Goal: Transaction & Acquisition: Purchase product/service

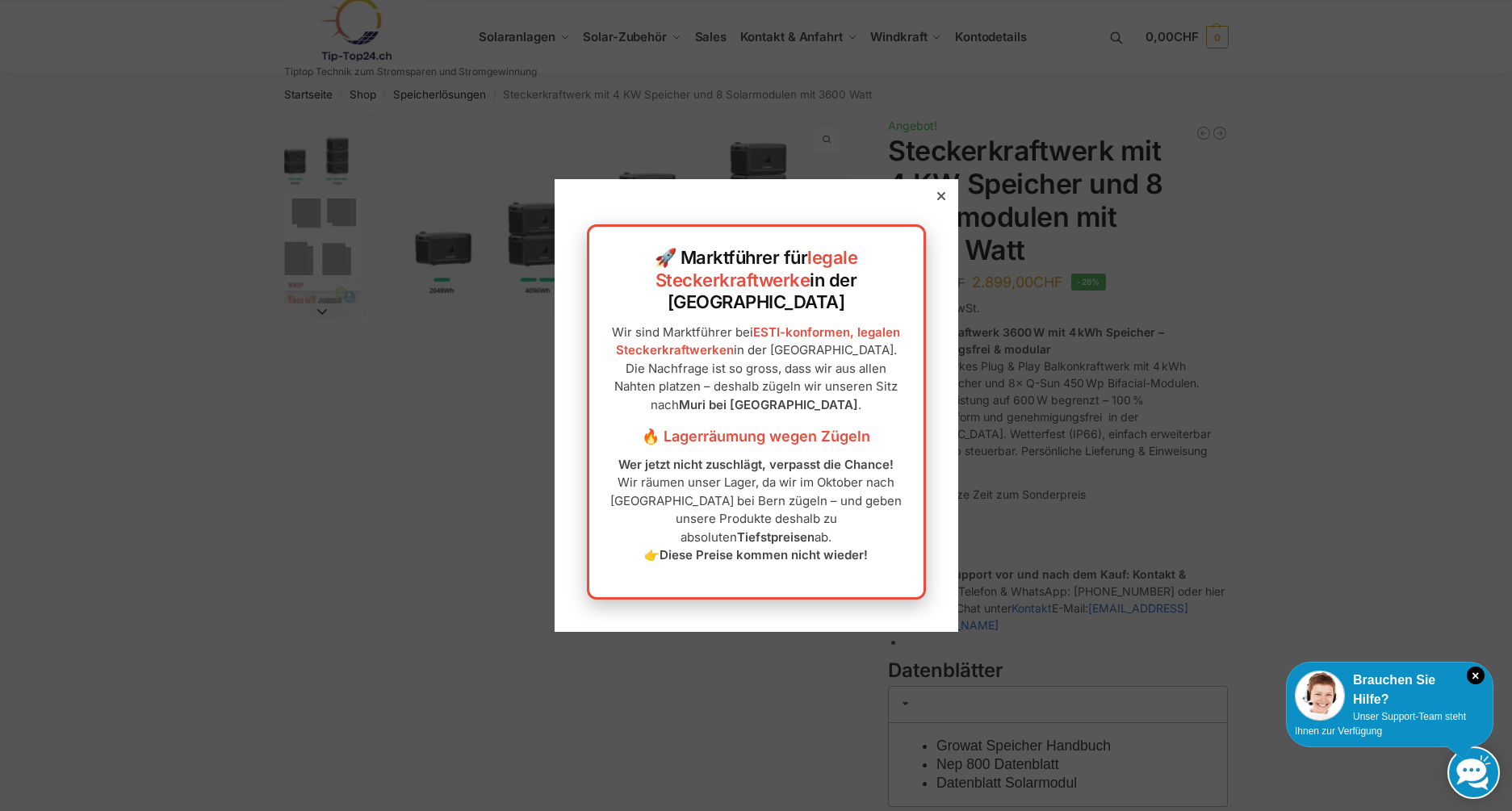
click at [940, 203] on div at bounding box center [941, 196] width 15 height 15
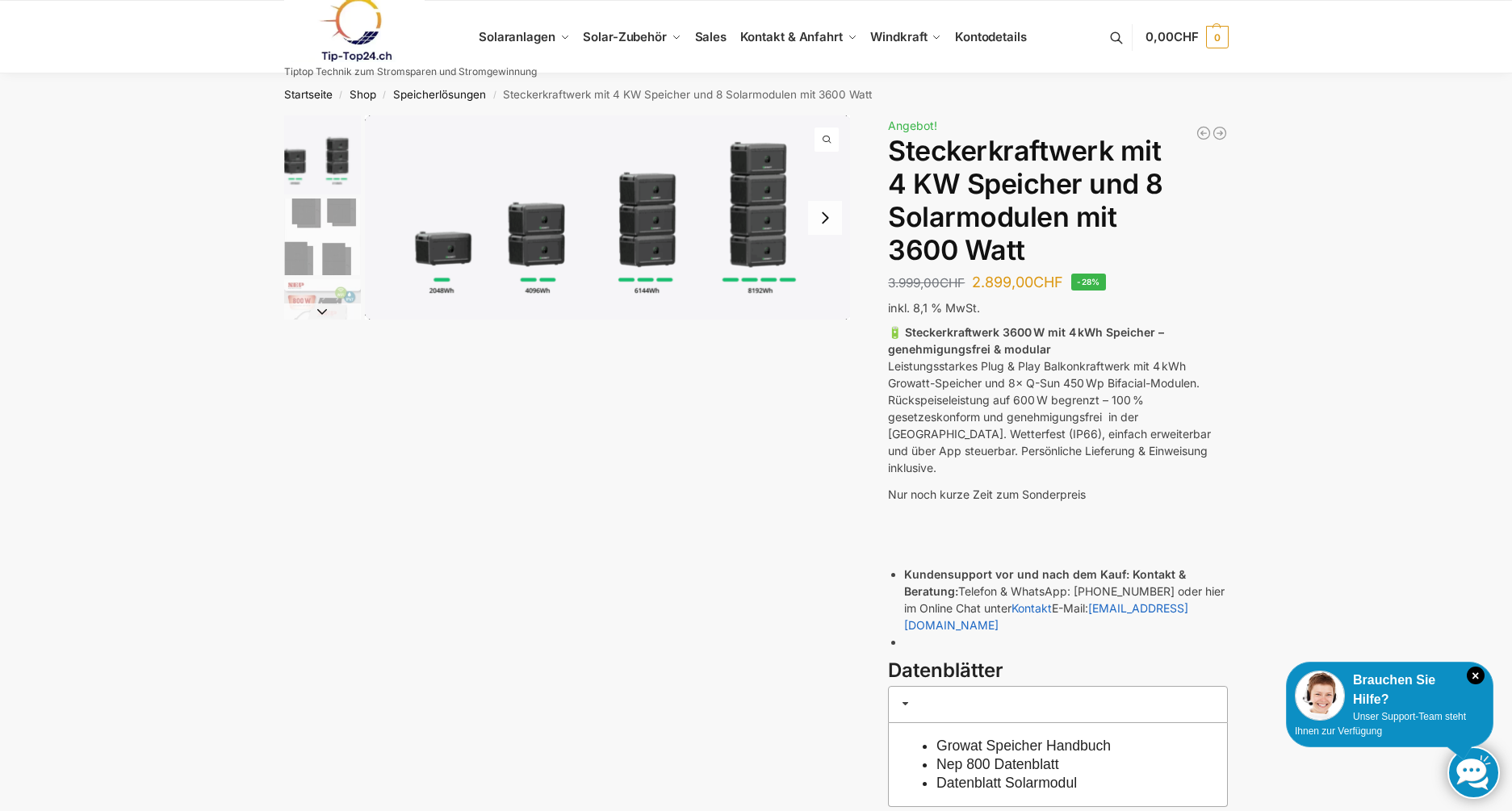
click at [293, 161] on img "1 / 9" at bounding box center [322, 155] width 77 height 79
click at [458, 147] on img "1 / 9" at bounding box center [608, 218] width 486 height 204
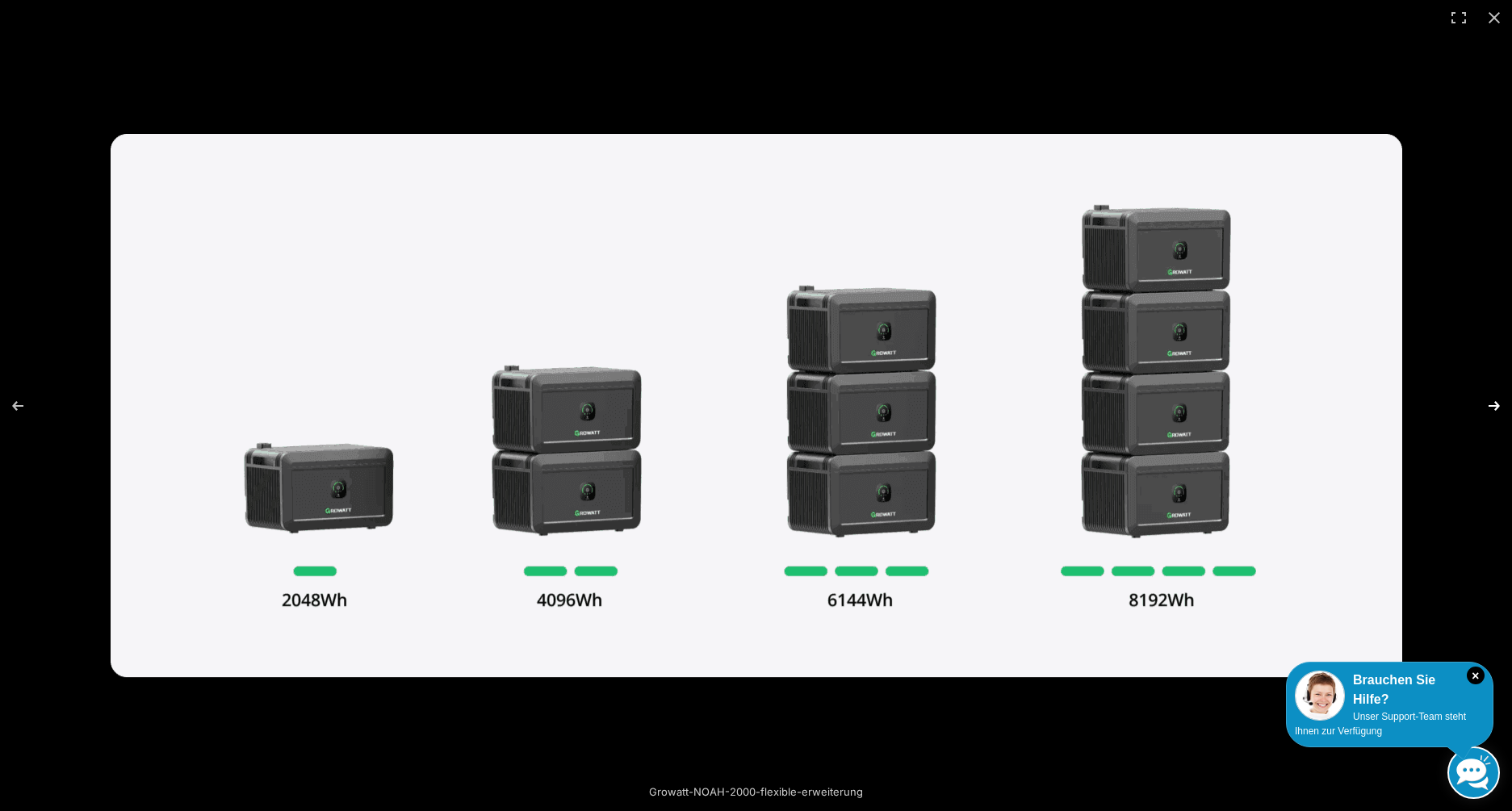
click at [1493, 399] on button "Next (arrow right)" at bounding box center [1484, 406] width 57 height 81
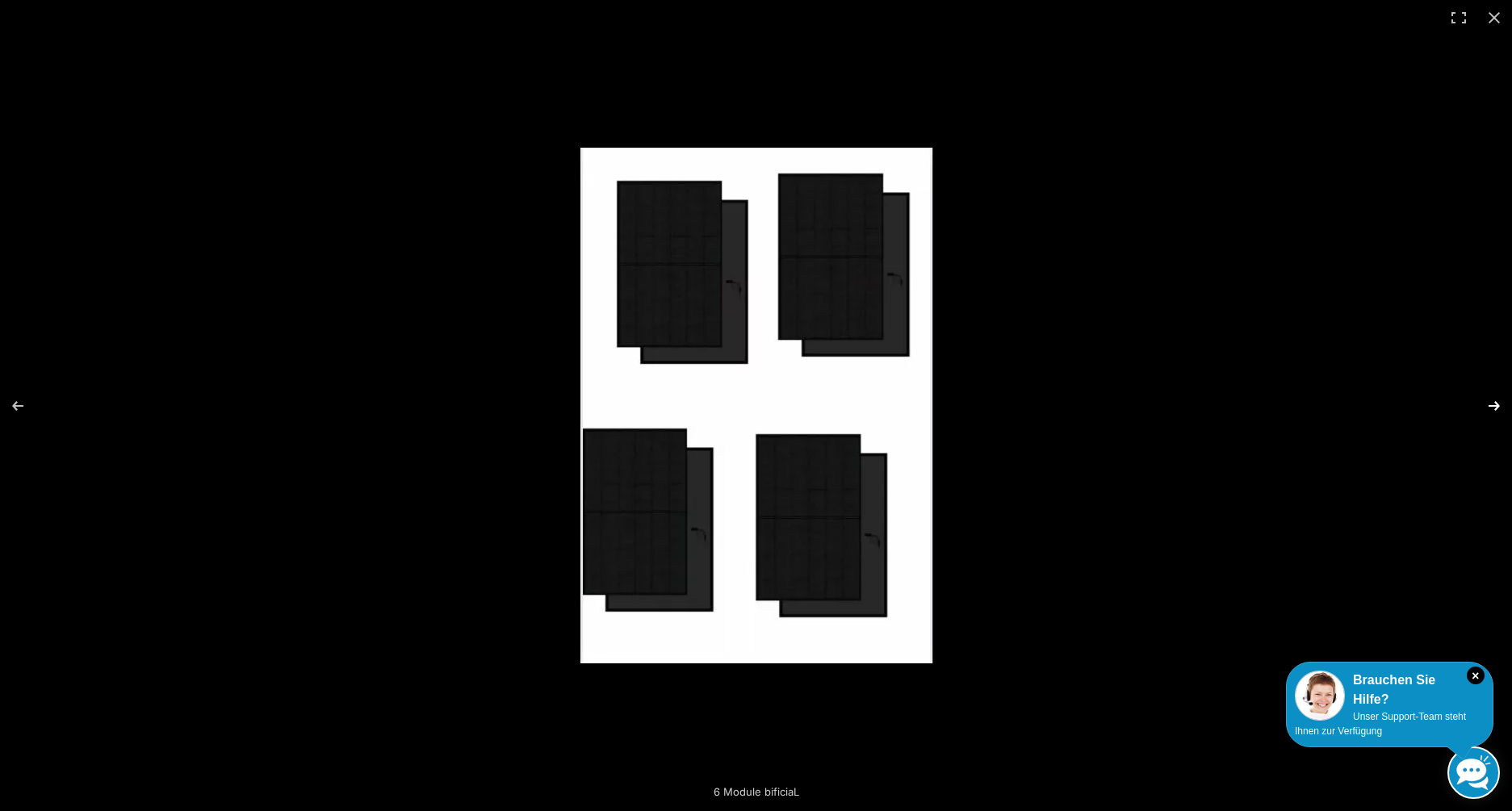
click at [1493, 399] on button "Next (arrow right)" at bounding box center [1484, 406] width 57 height 81
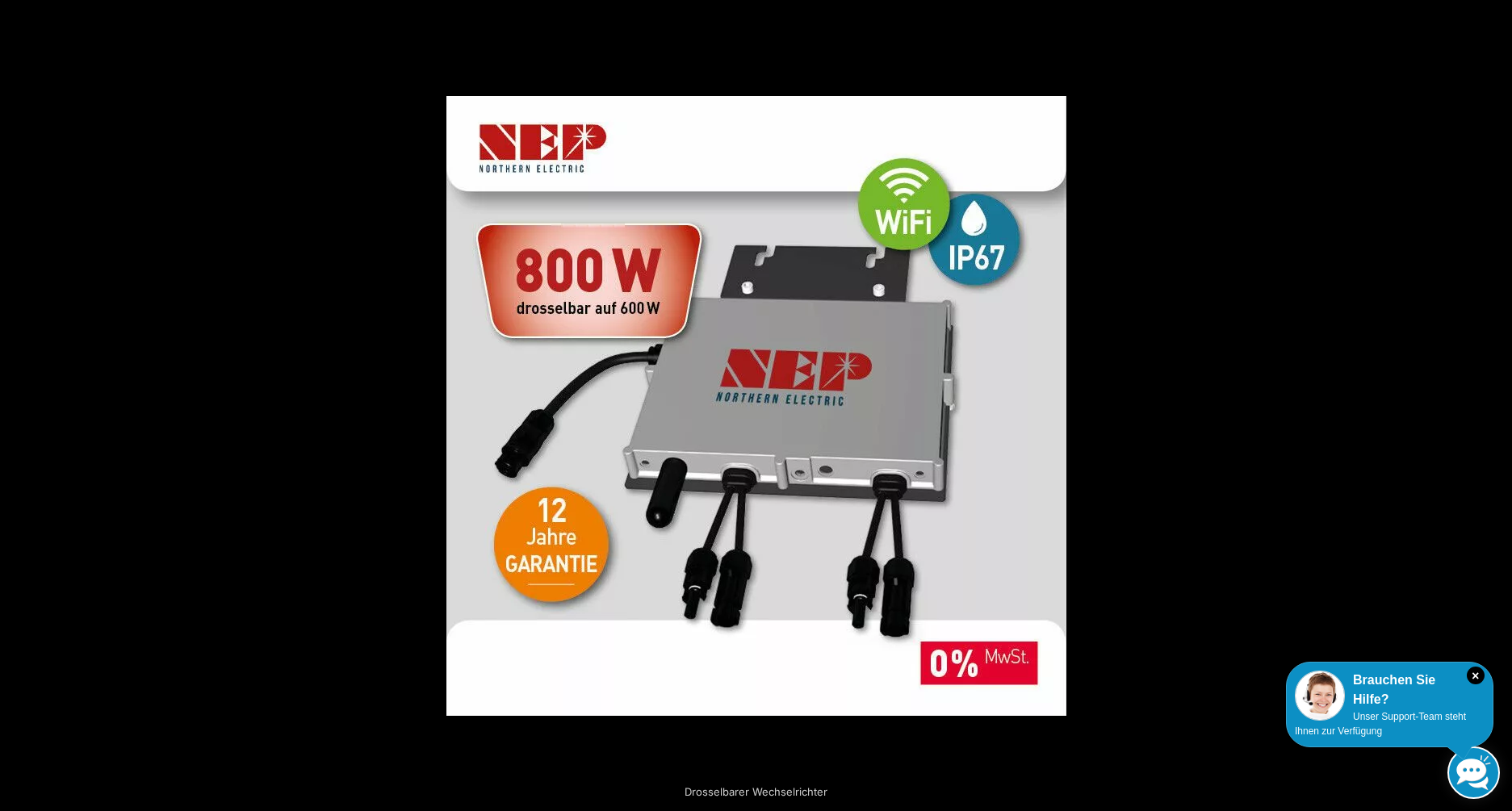
click at [1493, 399] on button "Next (arrow right)" at bounding box center [1484, 406] width 57 height 81
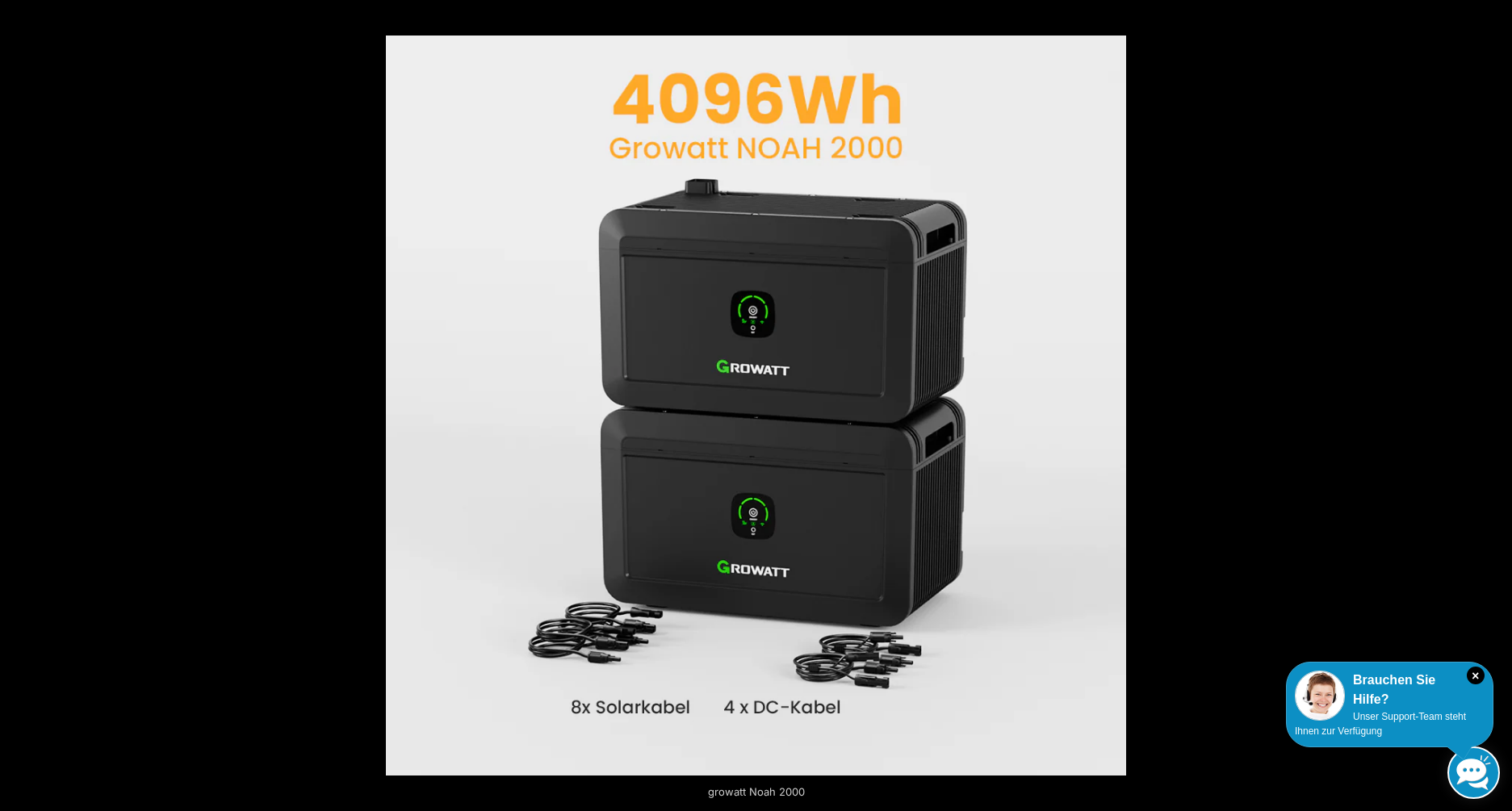
click at [1493, 399] on button "Next (arrow right)" at bounding box center [1484, 406] width 57 height 81
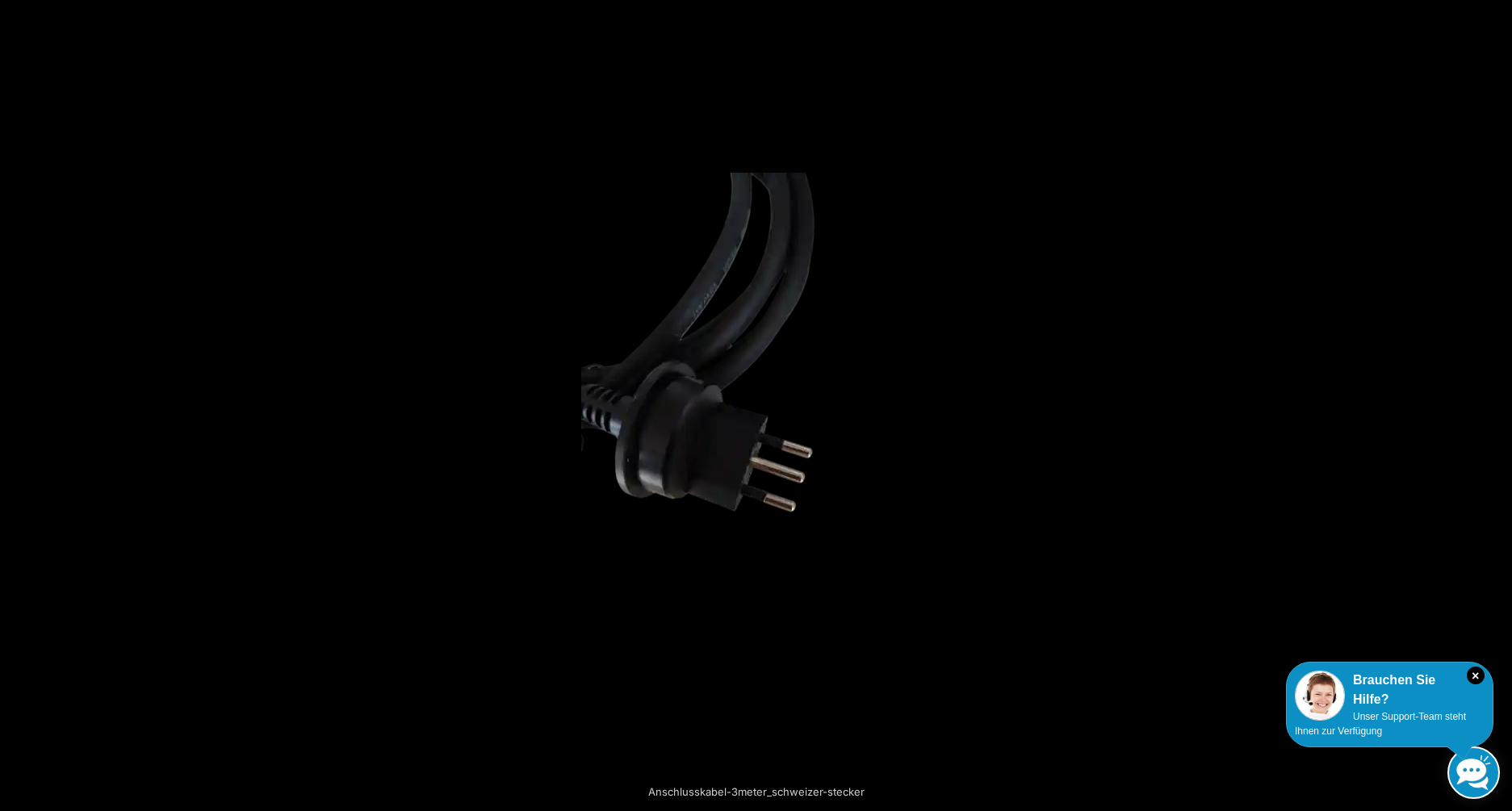
click at [1493, 399] on button "Next (arrow right)" at bounding box center [1484, 406] width 57 height 81
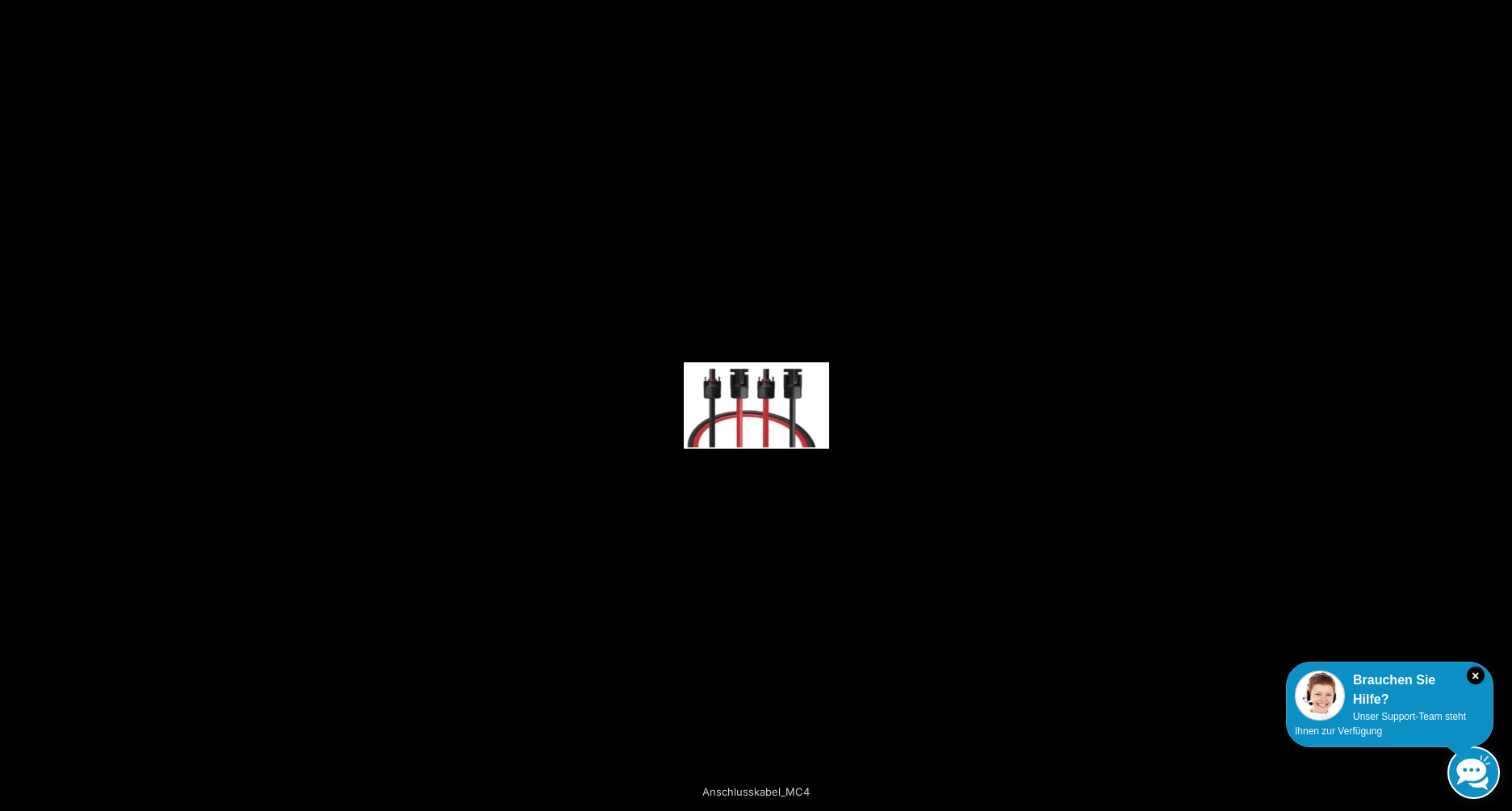
click at [1493, 399] on button "Next (arrow right)" at bounding box center [1484, 406] width 57 height 81
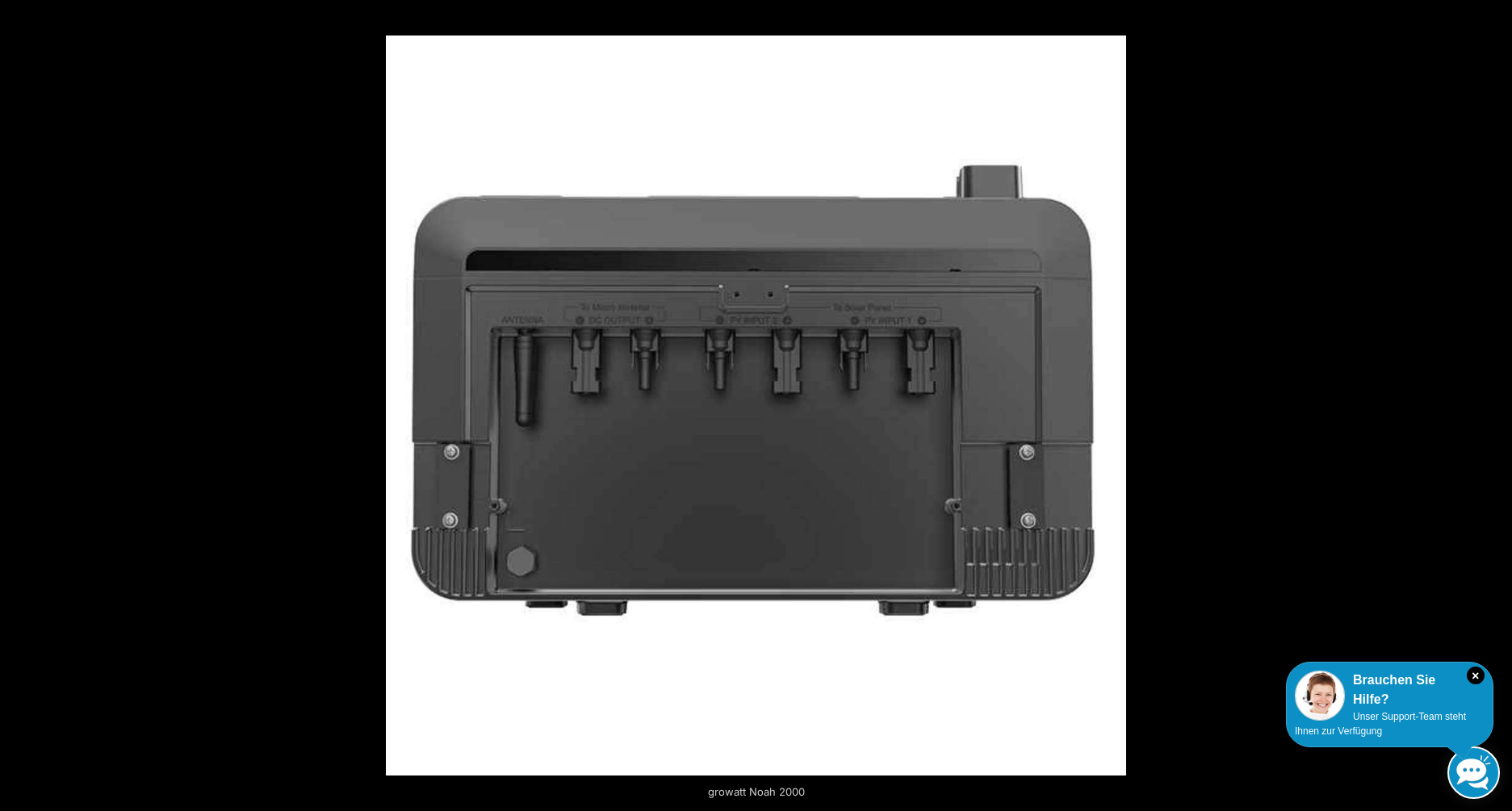
click at [1493, 399] on button "Next (arrow right)" at bounding box center [1484, 406] width 57 height 81
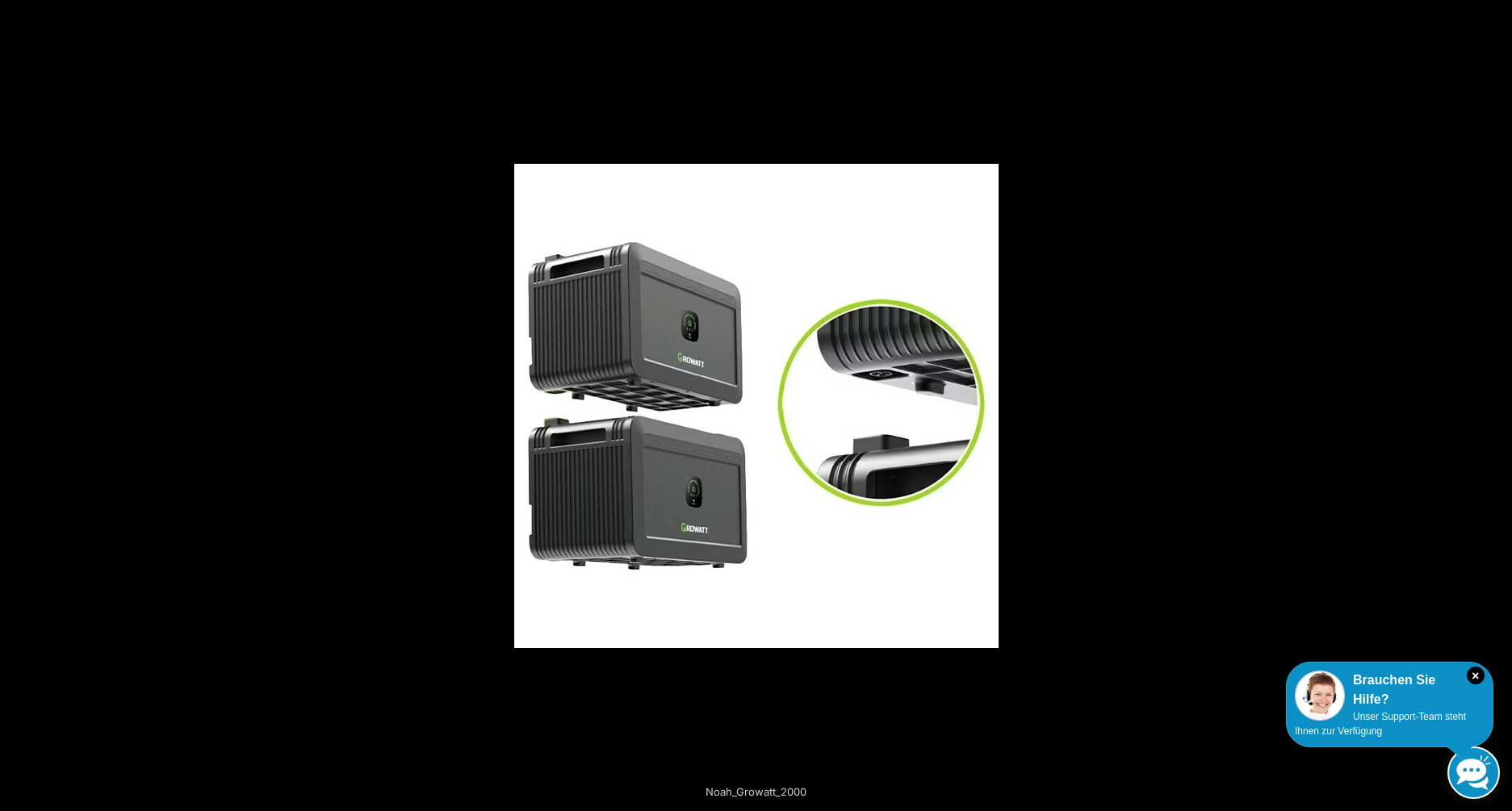
click at [1493, 399] on button "Next (arrow right)" at bounding box center [1484, 406] width 57 height 81
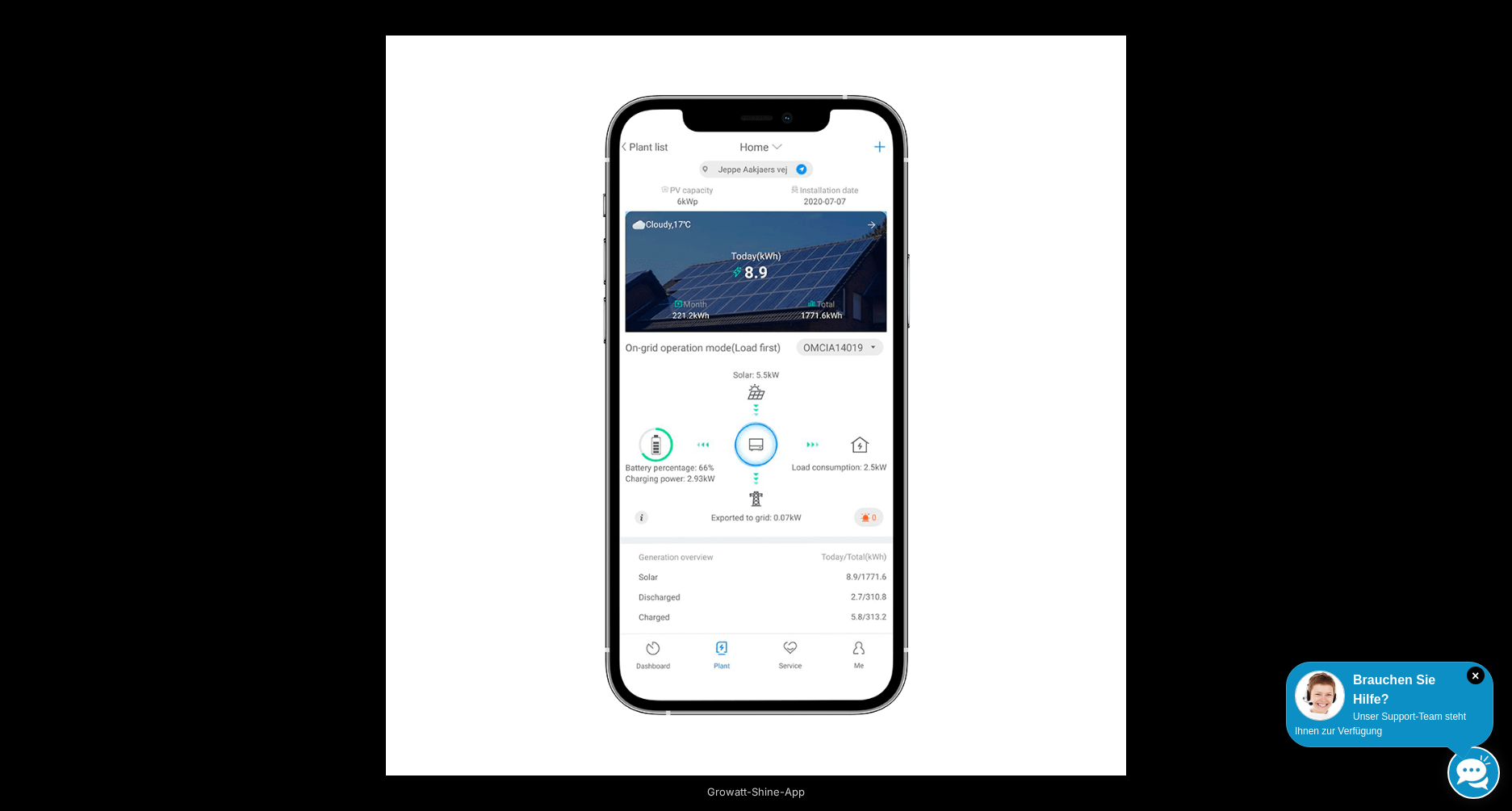
click at [1493, 399] on button "Next (arrow right)" at bounding box center [1484, 406] width 57 height 81
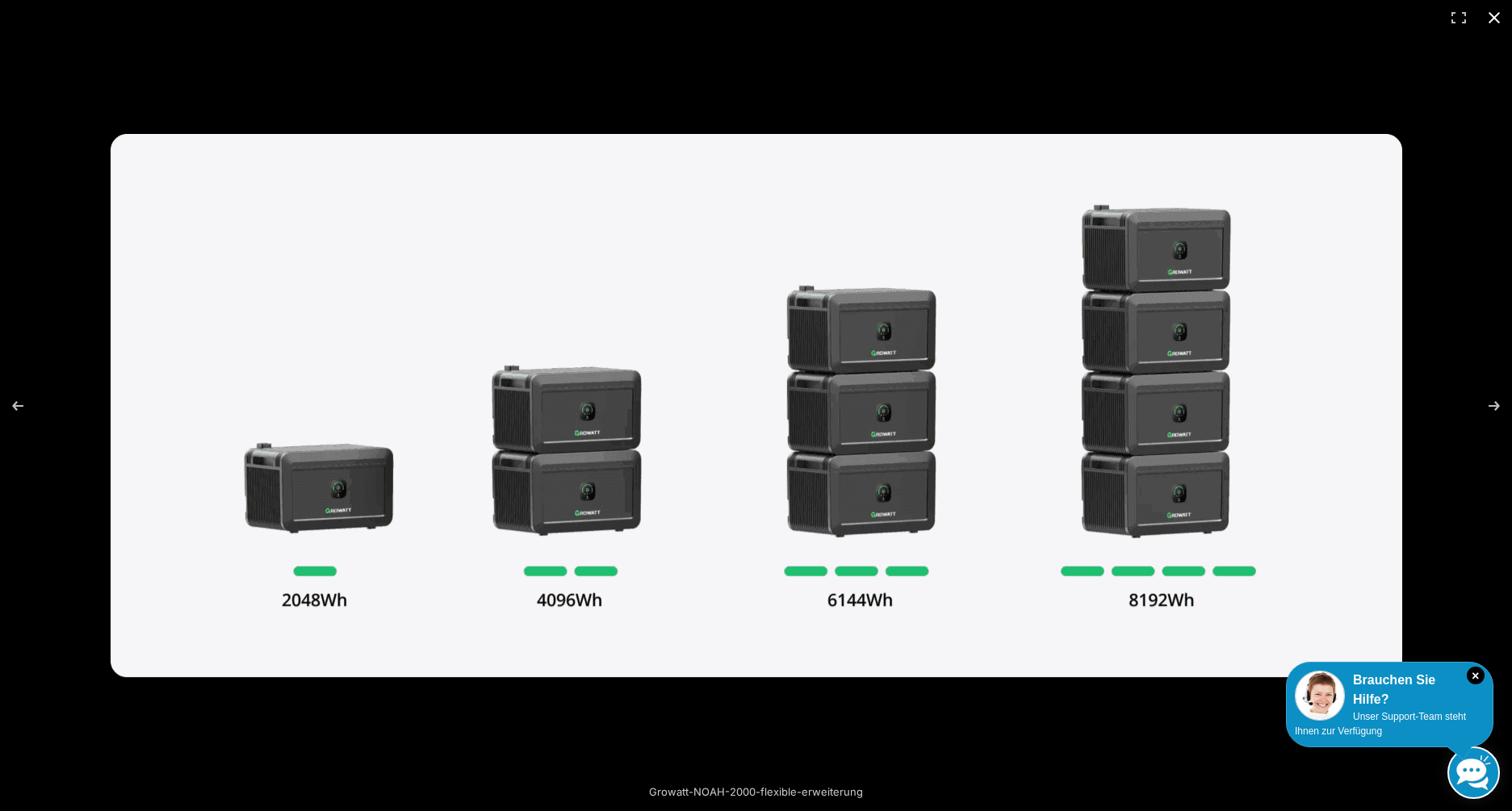
click at [1493, 19] on button "Close (Esc)" at bounding box center [1494, 18] width 36 height 36
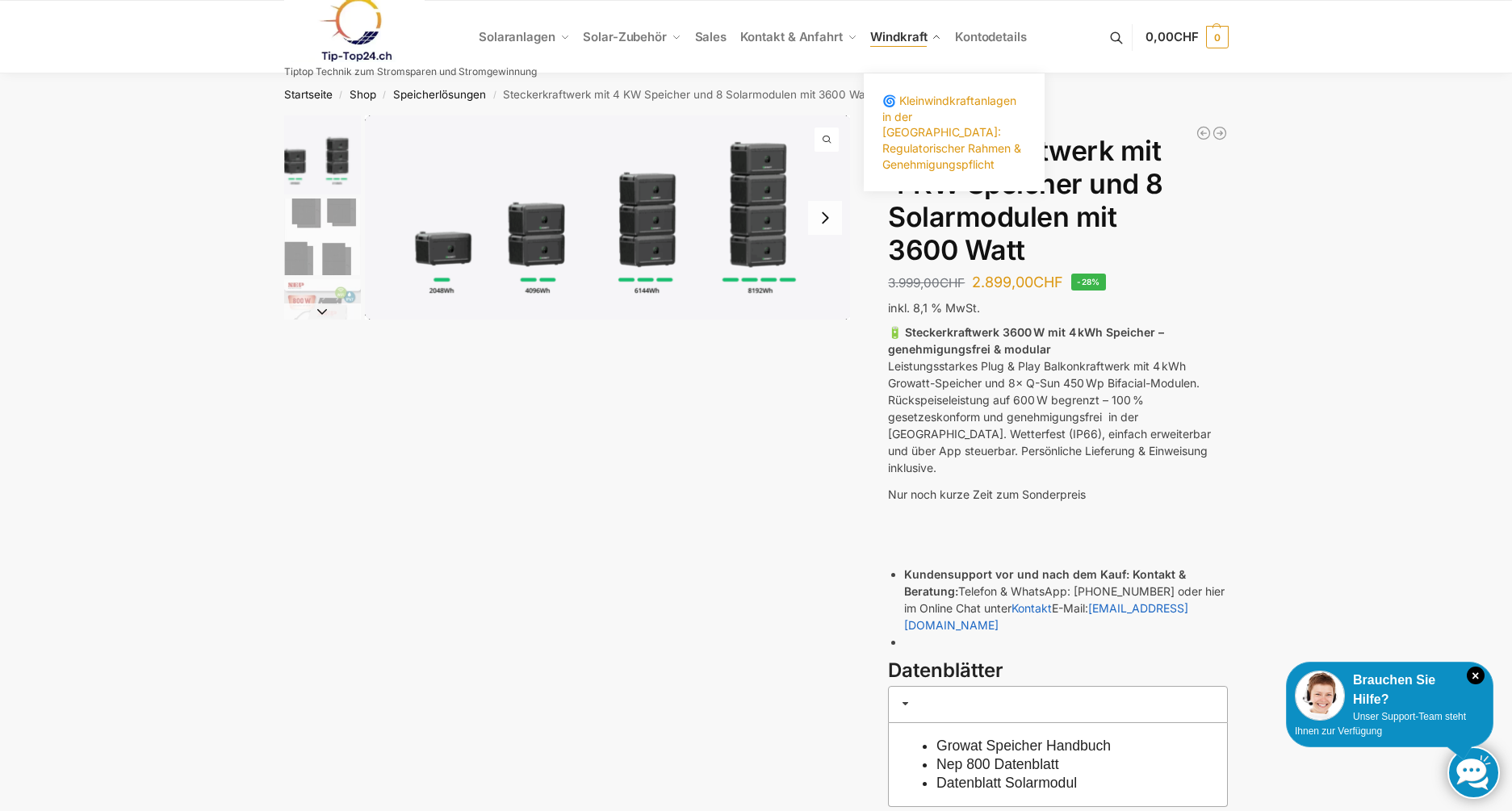
click at [916, 123] on span "🌀 Kleinwindkraftanlagen in der [GEOGRAPHIC_DATA]: Regulatorischer Rahmen & Gene…" at bounding box center [952, 132] width 139 height 77
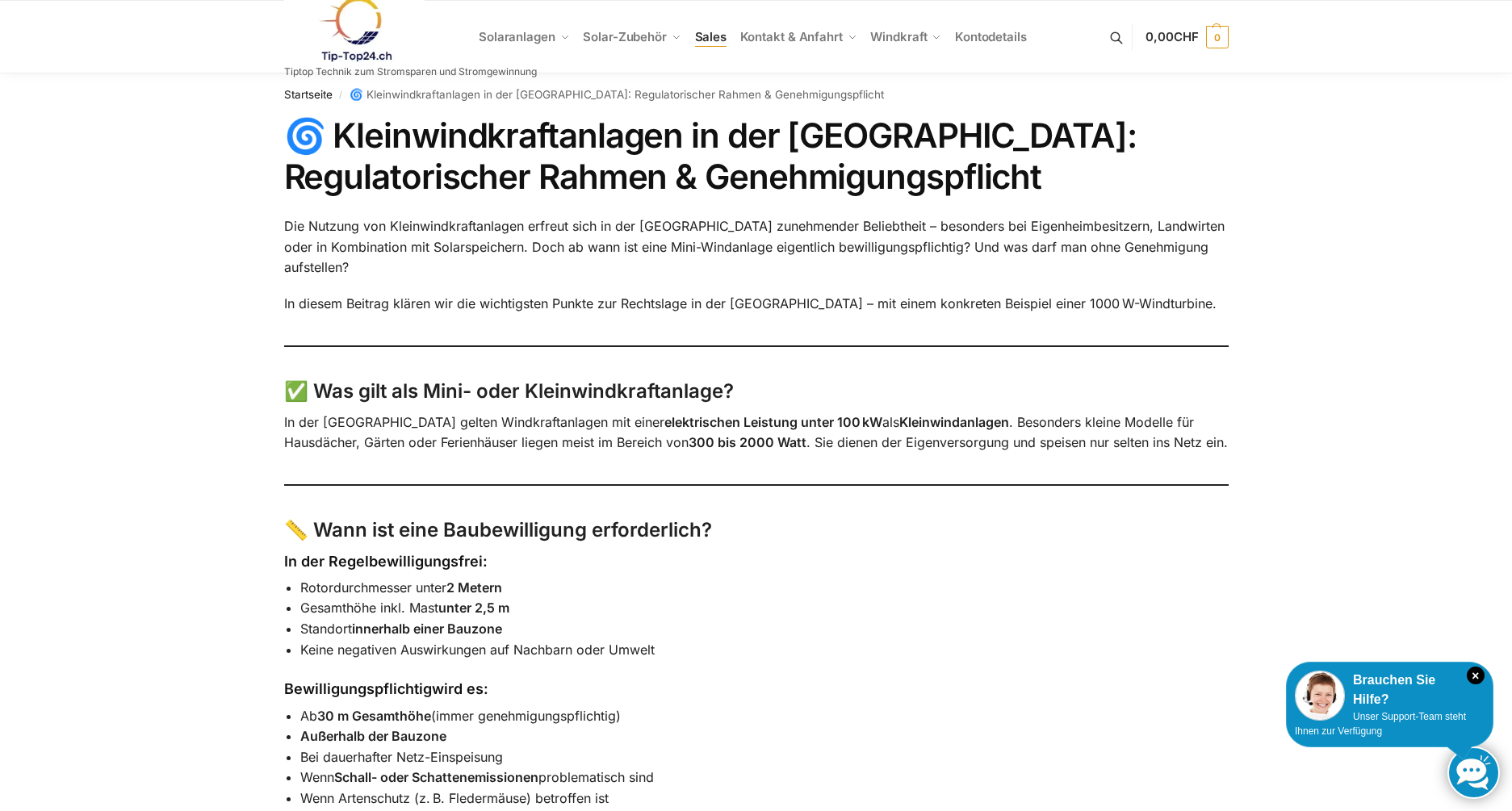
click at [704, 38] on span "Sales" at bounding box center [711, 36] width 32 height 15
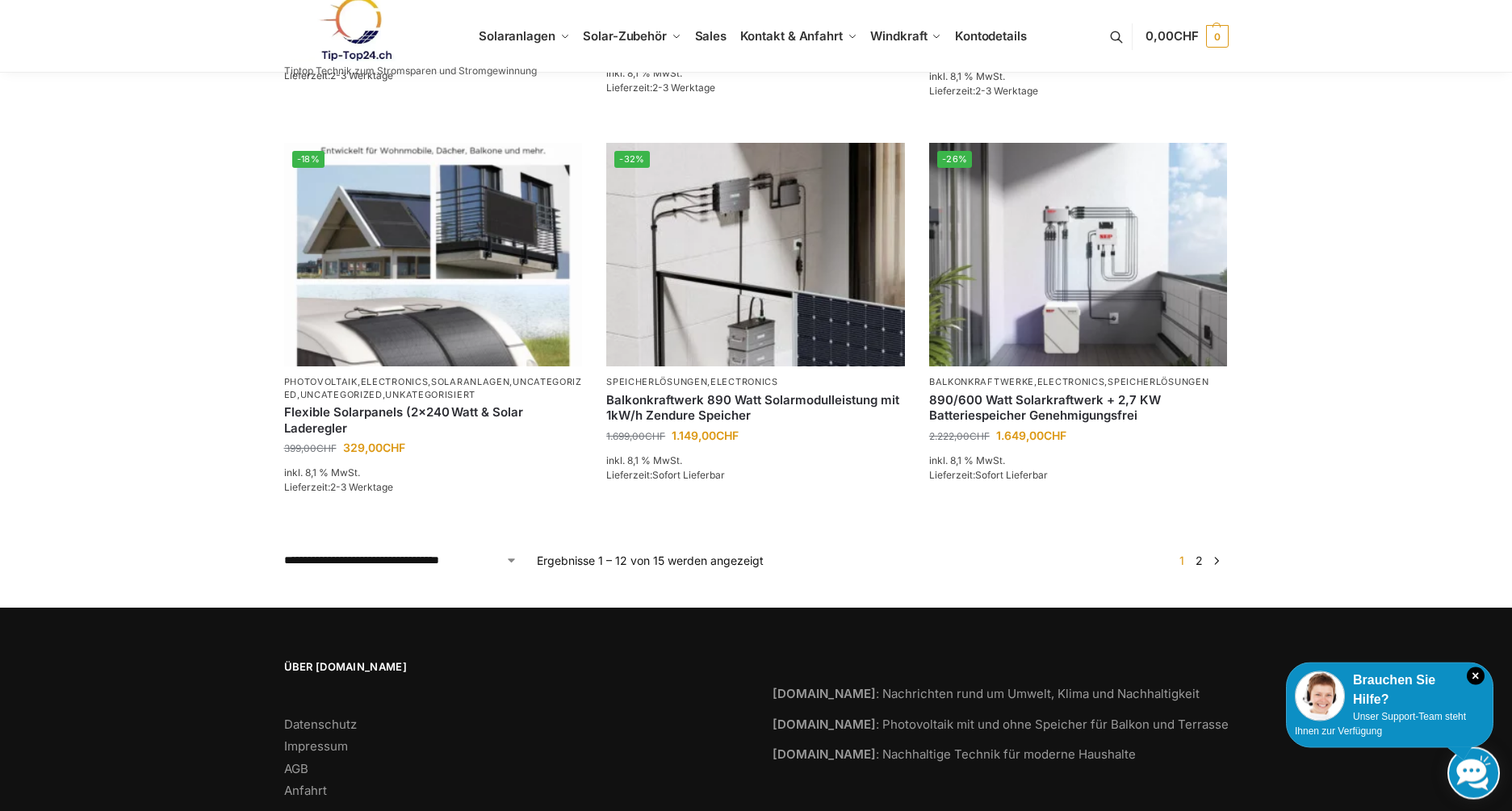
scroll to position [1408, 0]
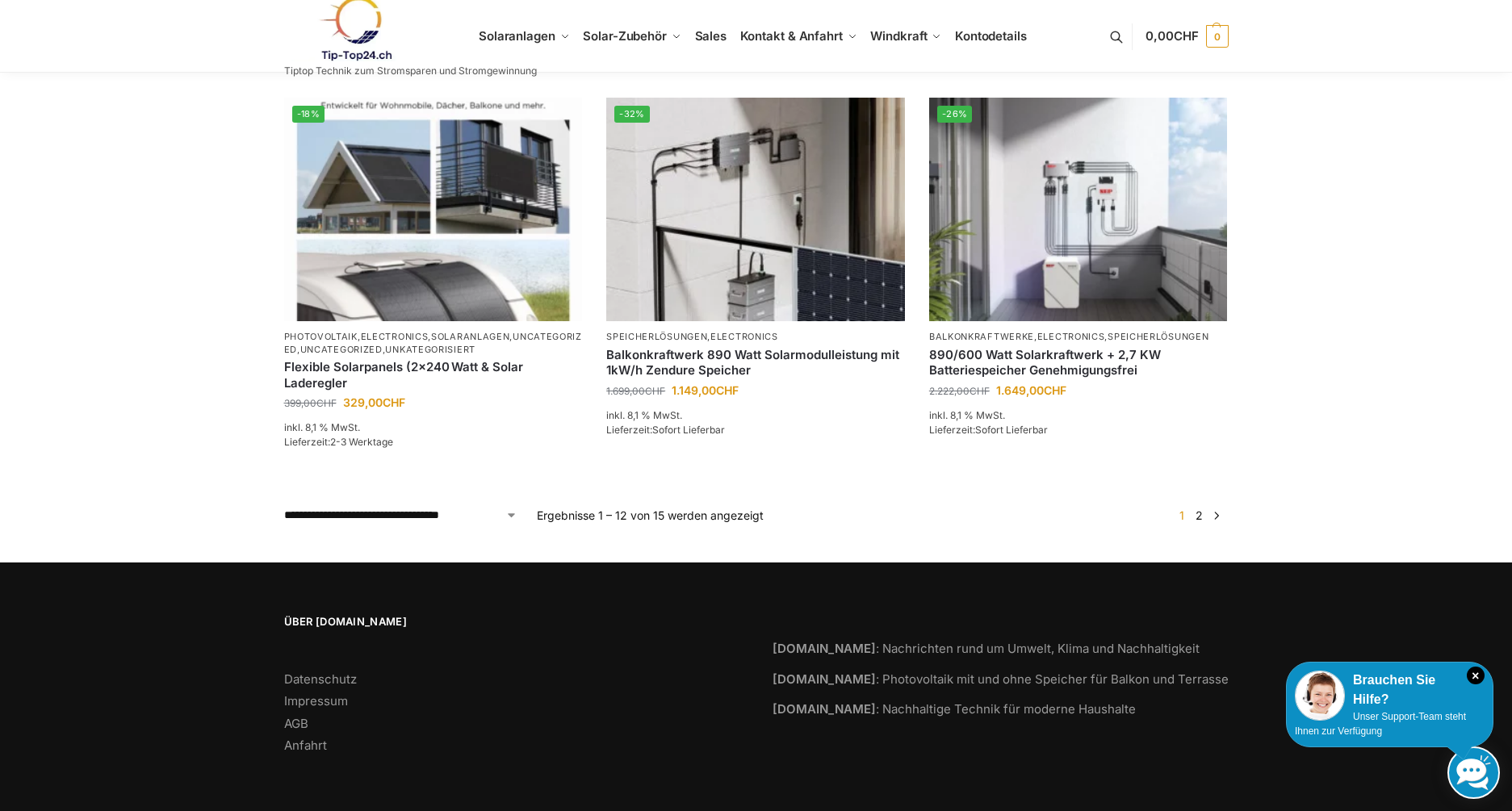
click at [1214, 520] on link "→" at bounding box center [1216, 515] width 12 height 17
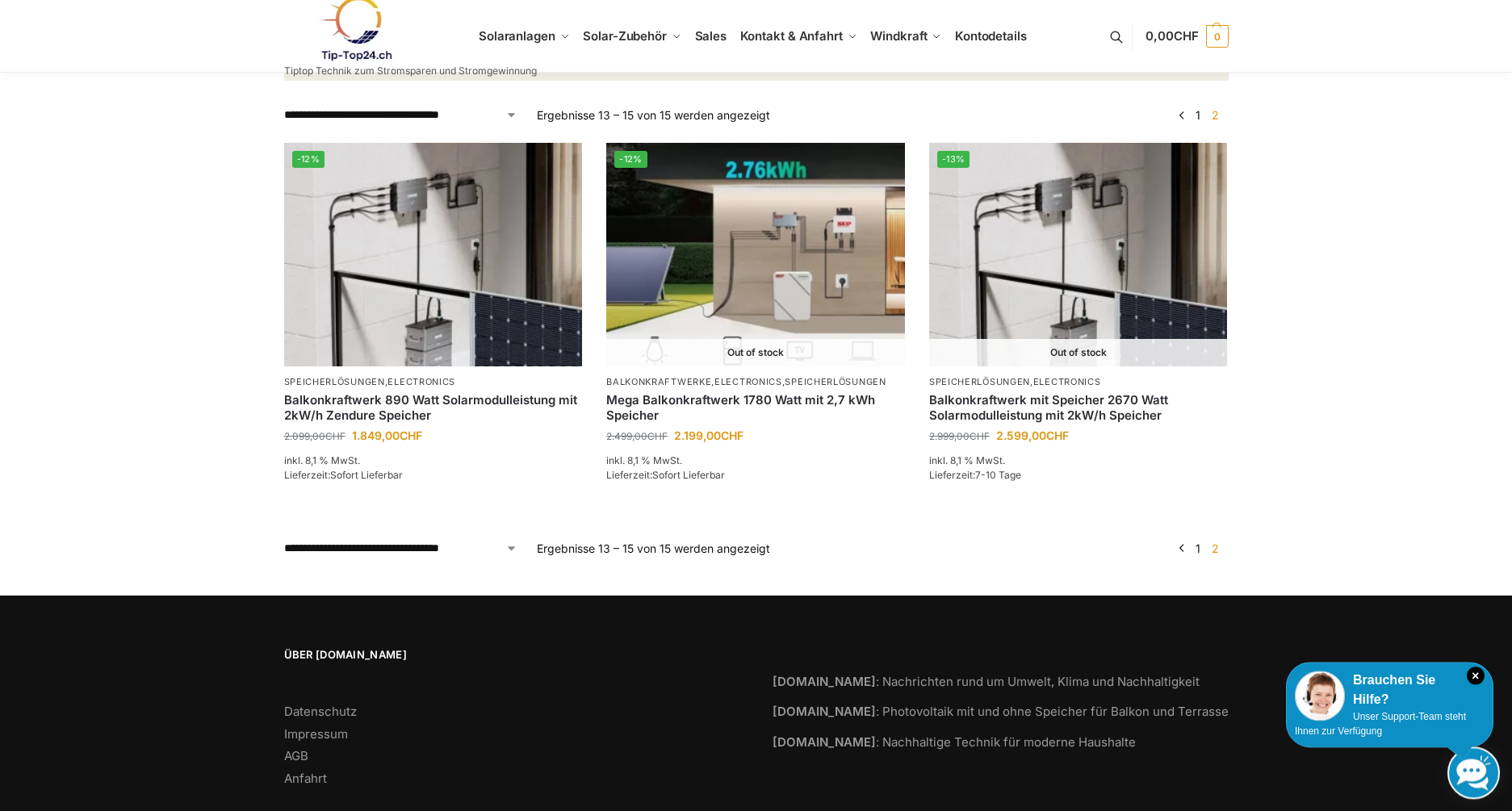
scroll to position [219, 0]
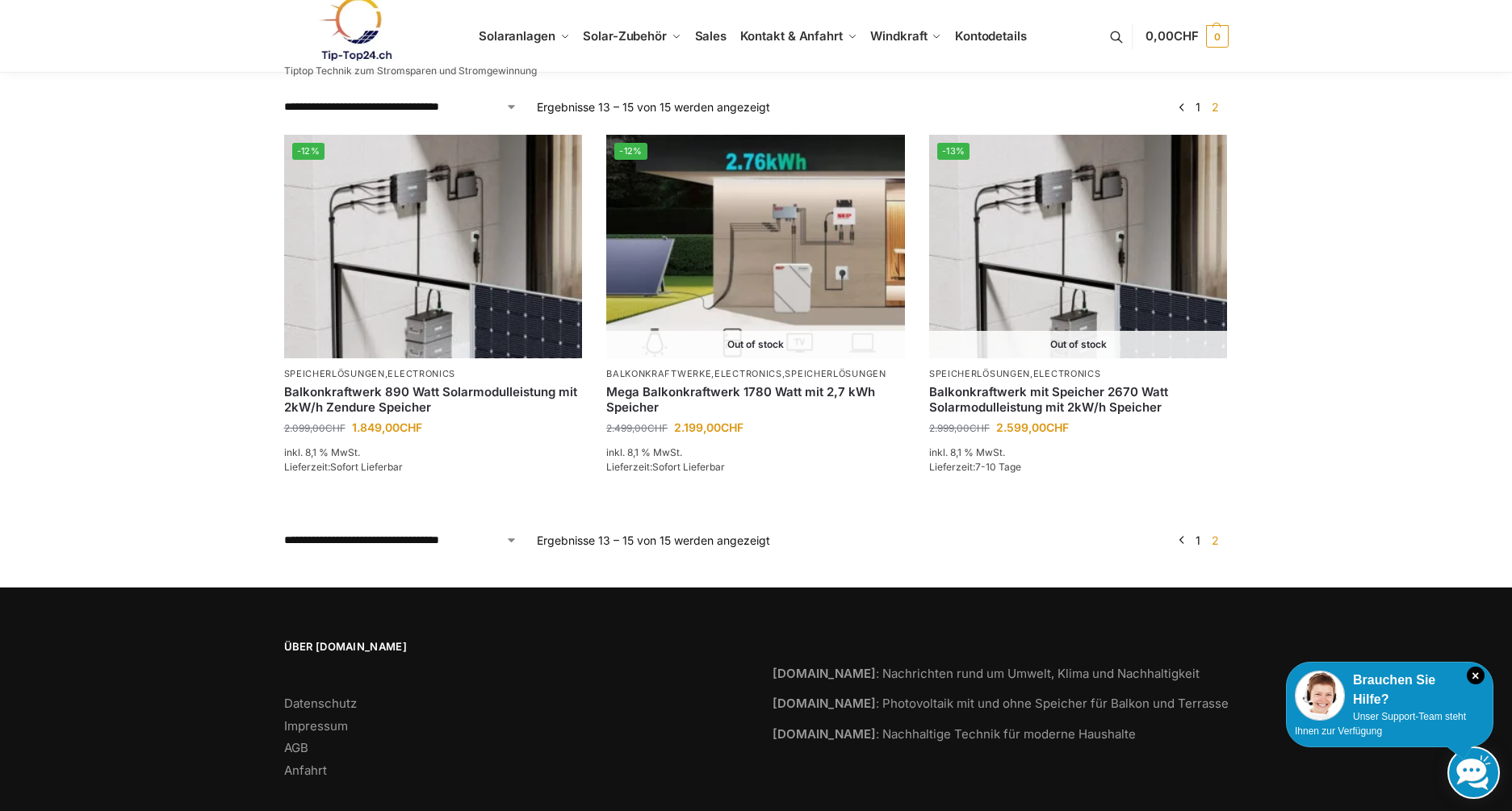
click at [523, 33] on link at bounding box center [410, 28] width 253 height 66
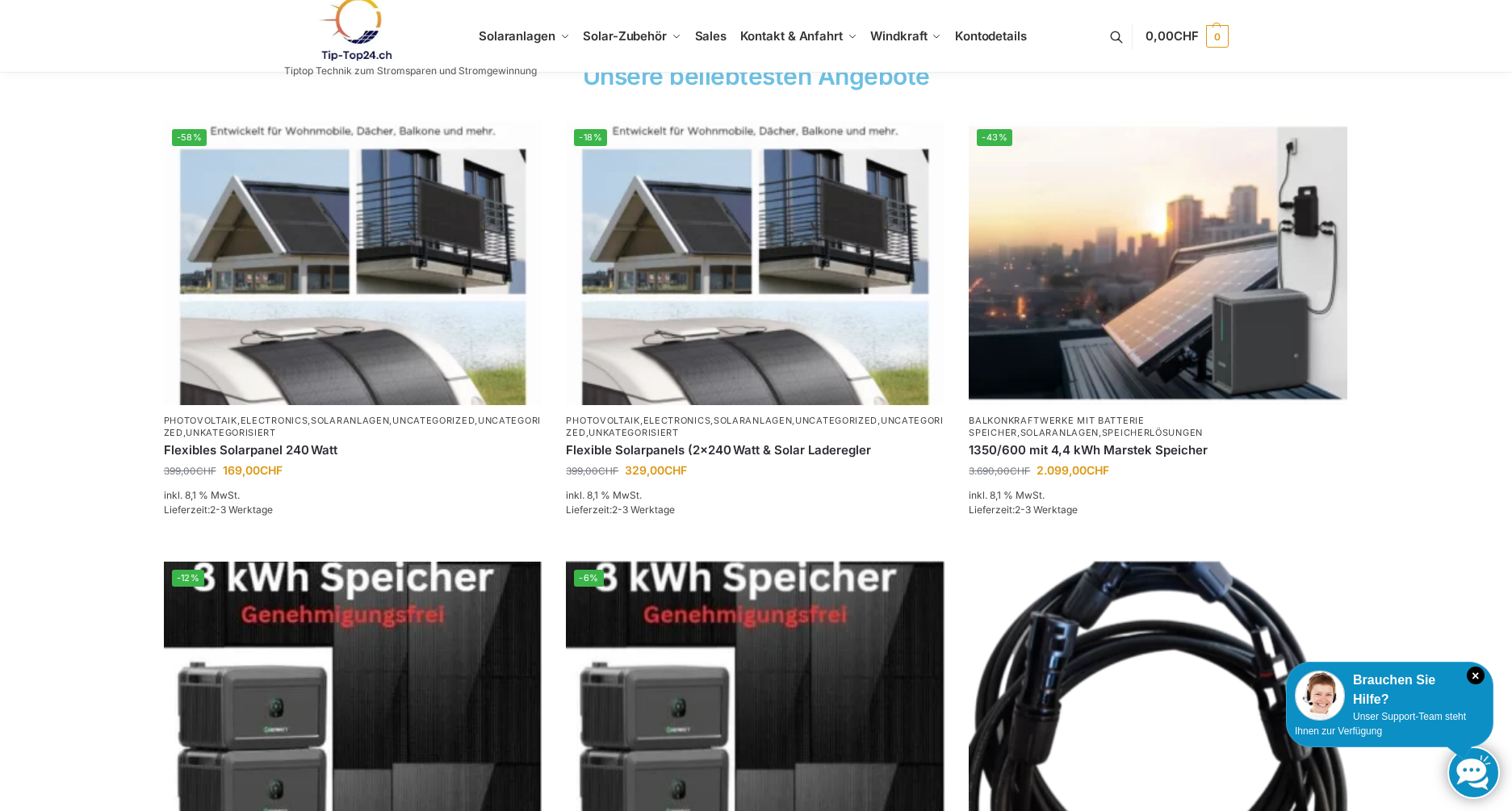
scroll to position [549, 0]
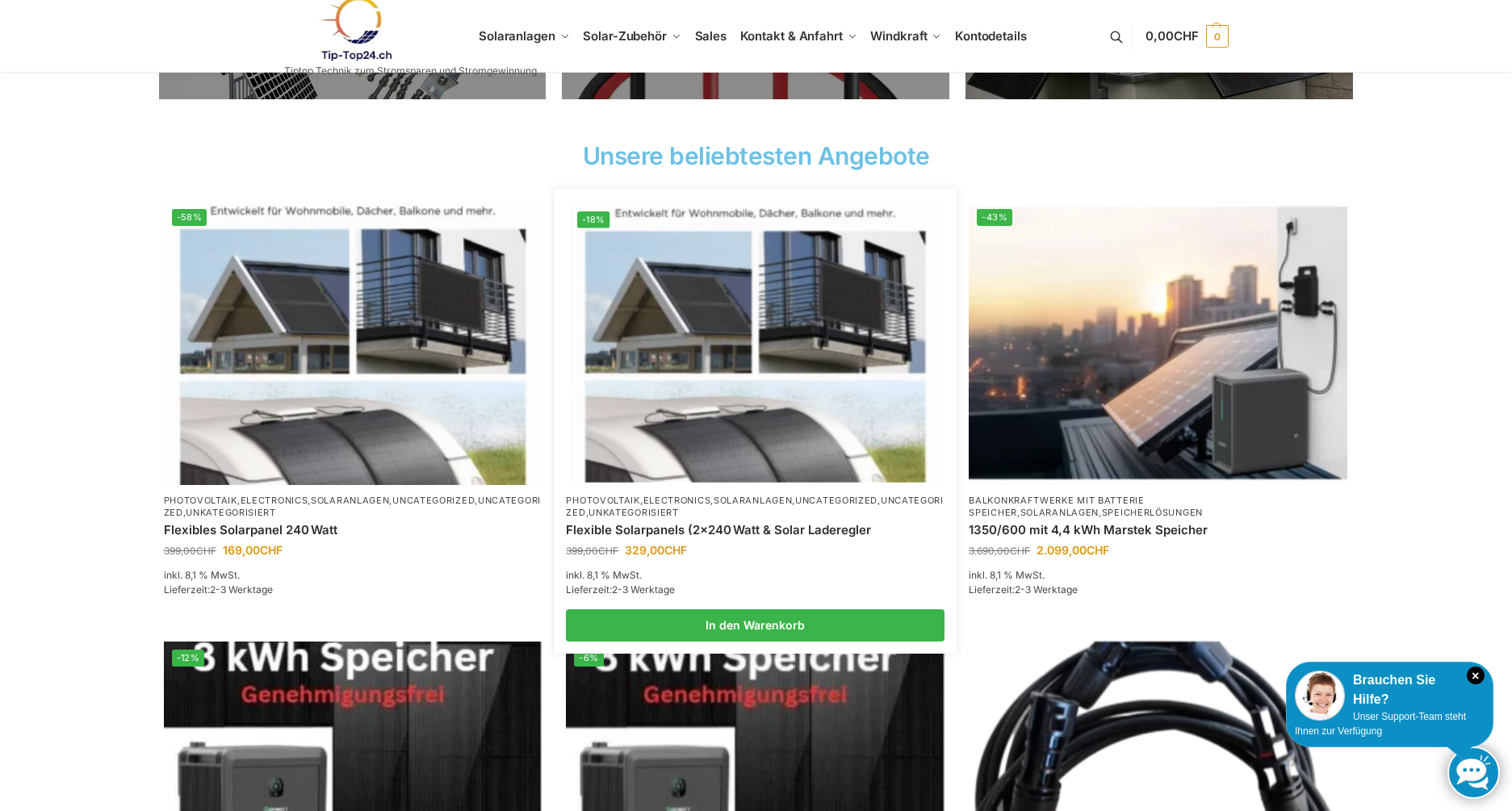
click at [789, 494] on li "-18% Photovoltaik , Electronics , Solaranlagen , Uncategorized , Uncategorized …" at bounding box center [755, 421] width 403 height 441
click at [785, 502] on link "Solaranlagen" at bounding box center [753, 500] width 79 height 11
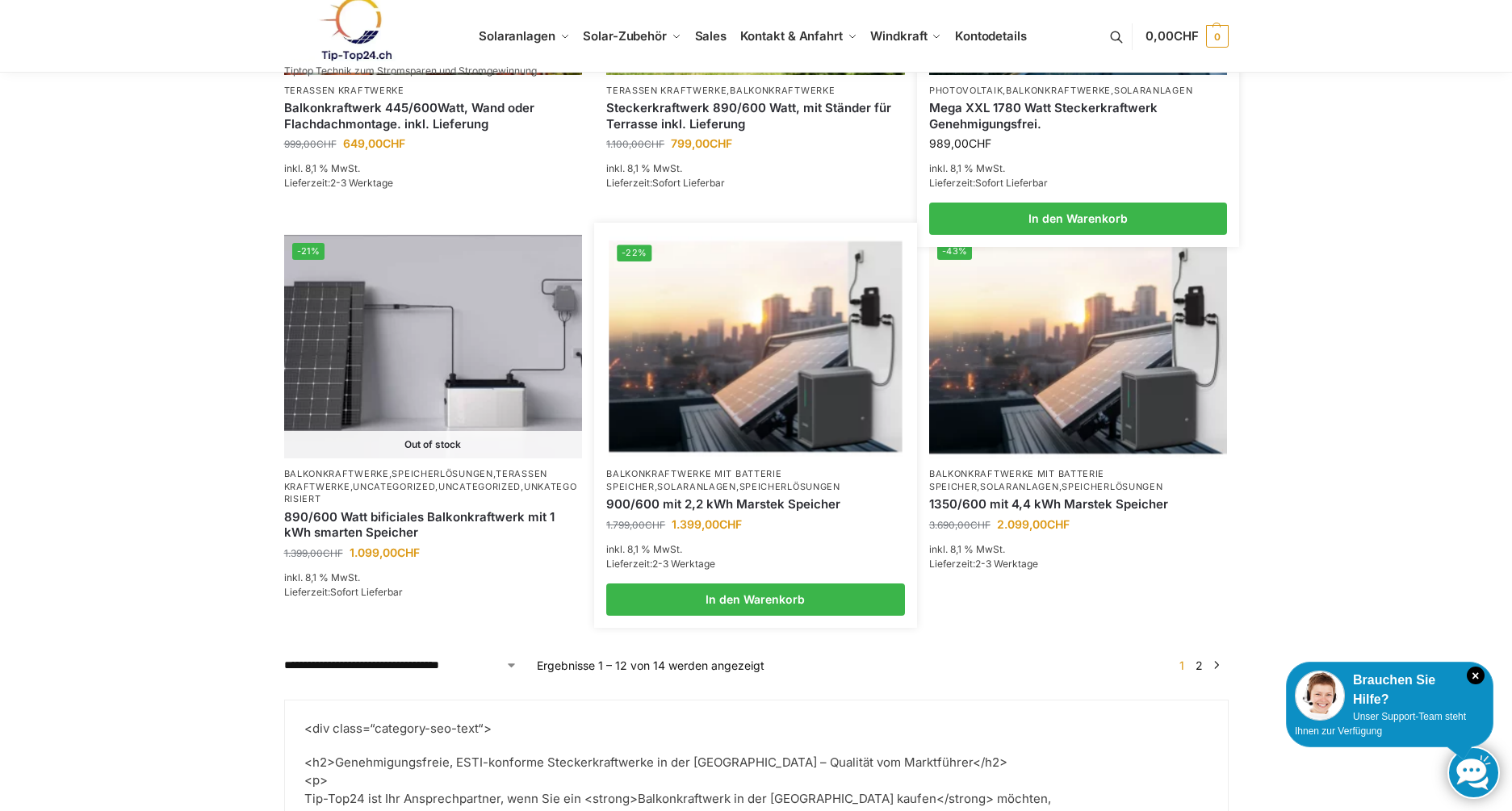
scroll to position [1756, 0]
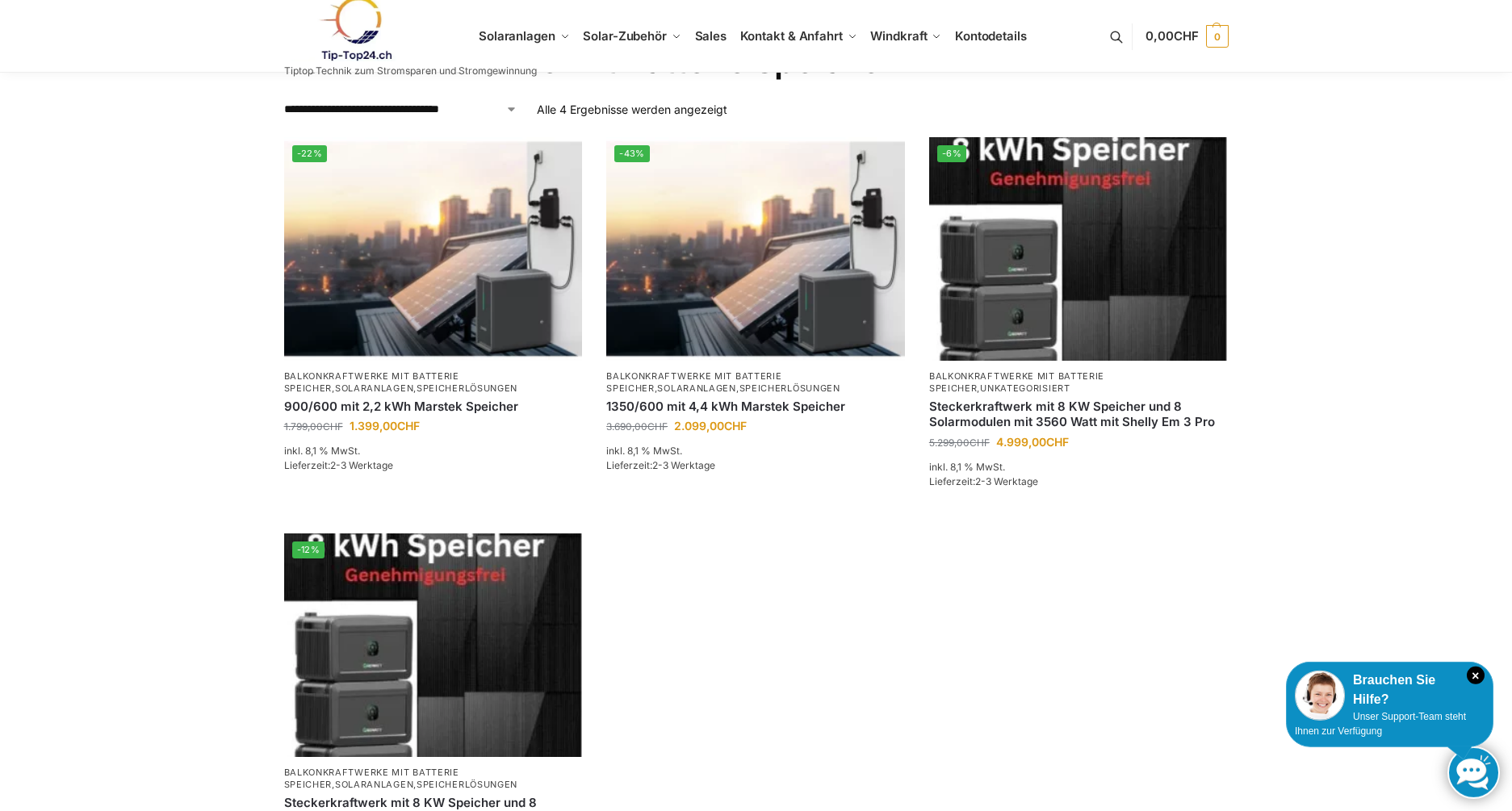
scroll to position [110, 0]
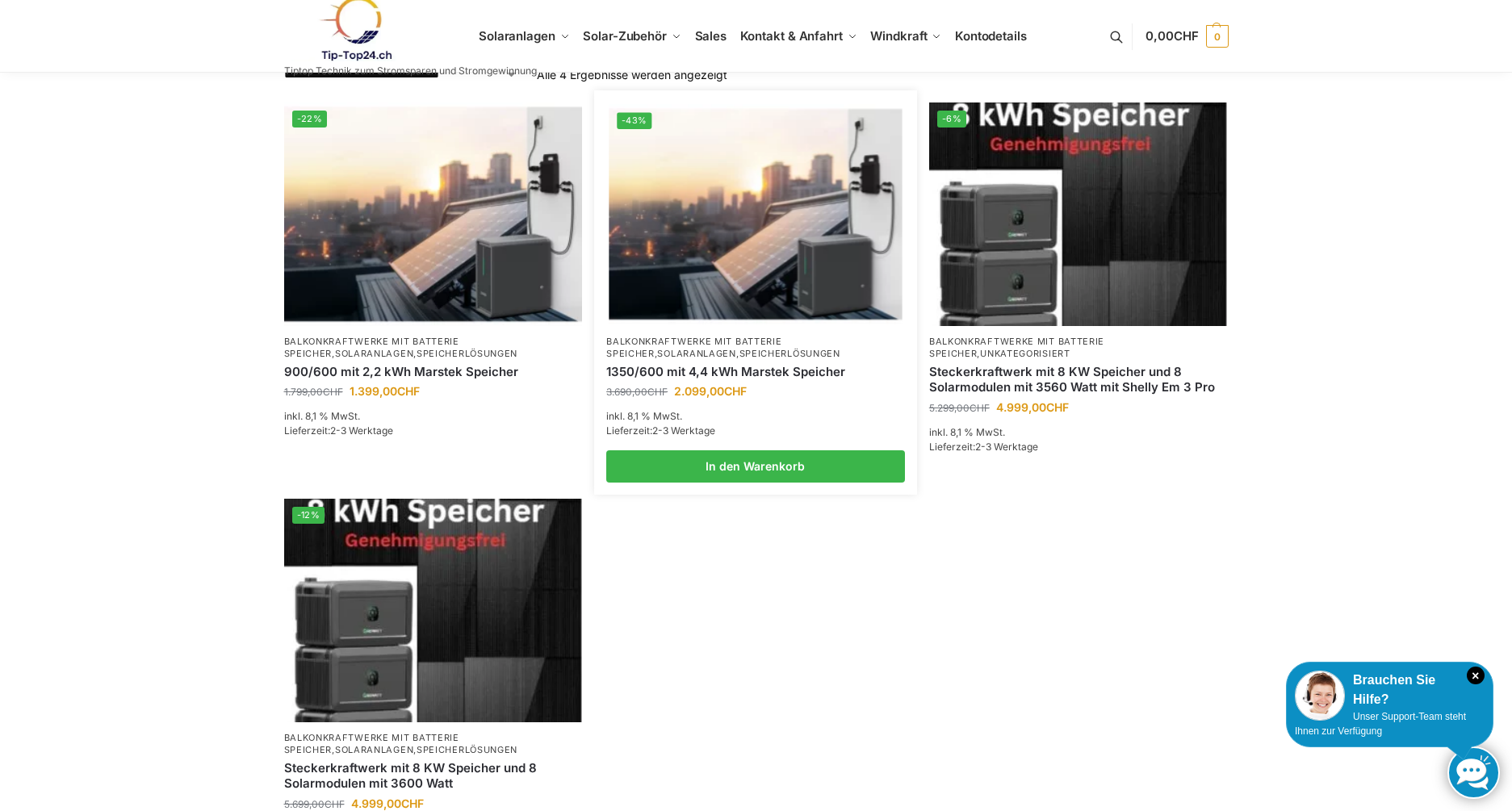
click at [732, 345] on link "Balkonkraftwerke mit Batterie Speicher" at bounding box center [694, 347] width 175 height 23
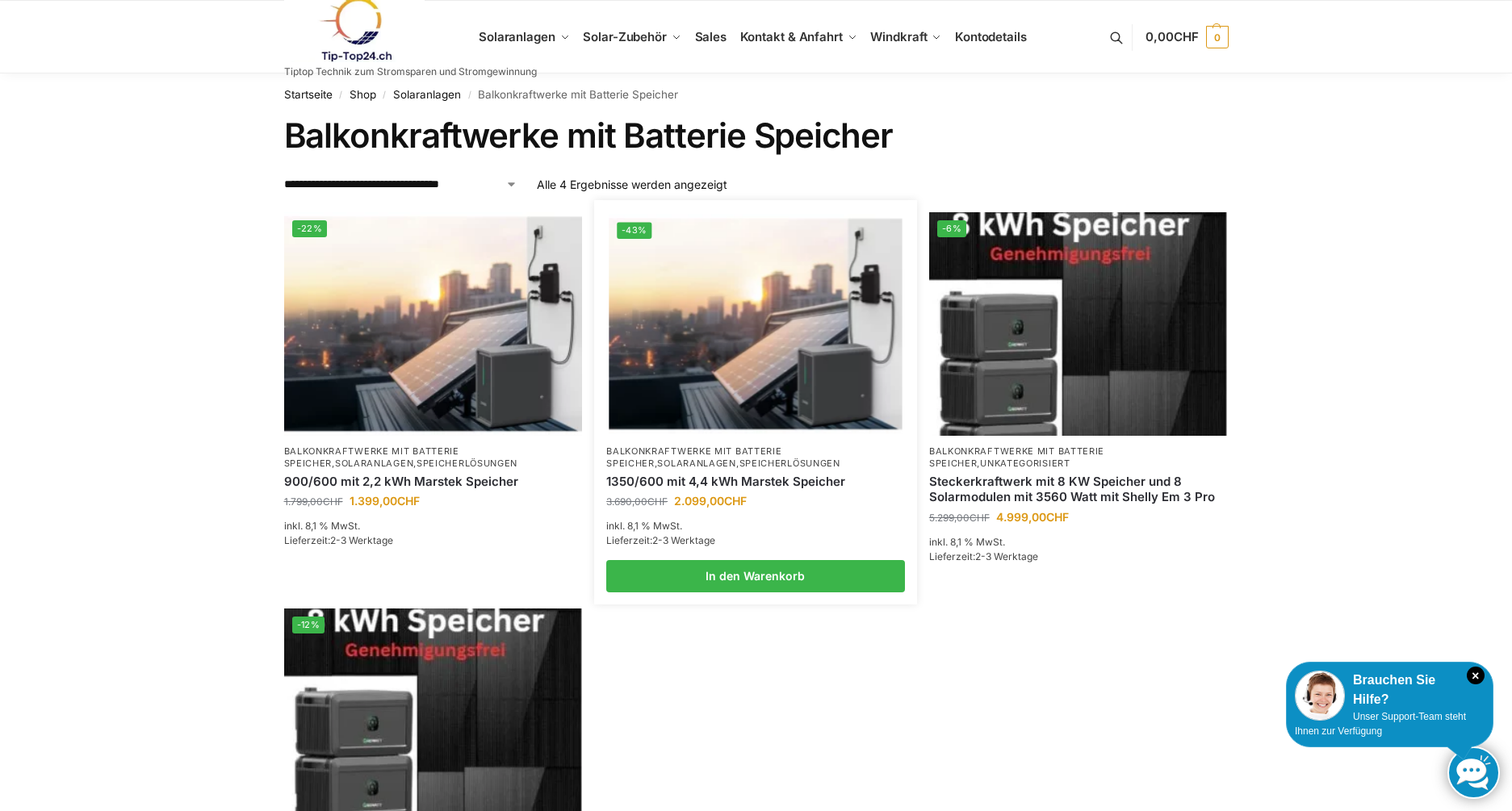
click at [707, 257] on img at bounding box center [755, 323] width 293 height 219
